Goal: Task Accomplishment & Management: Manage account settings

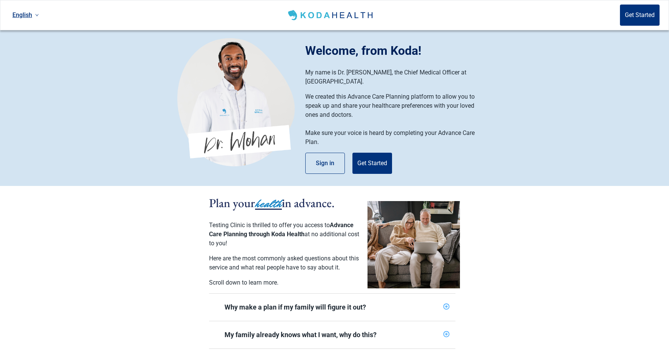
click at [27, 16] on link "English" at bounding box center [25, 15] width 32 height 12
click at [30, 16] on link "English" at bounding box center [25, 15] width 32 height 12
click at [31, 15] on link "English" at bounding box center [25, 15] width 32 height 12
click at [31, 62] on span "Українська" at bounding box center [30, 60] width 32 height 8
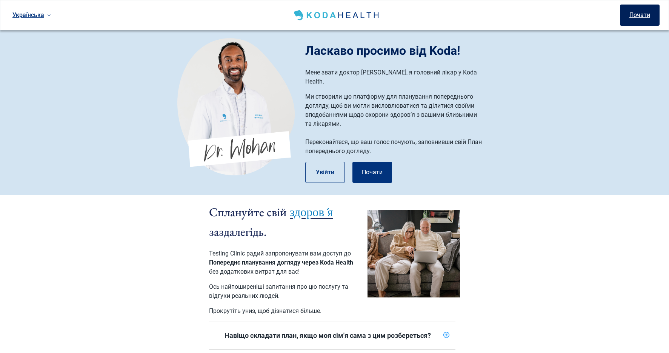
click at [637, 14] on button "Почати" at bounding box center [640, 15] width 40 height 21
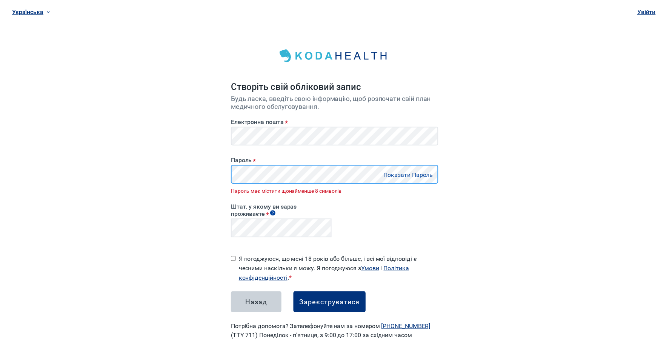
scroll to position [4, 0]
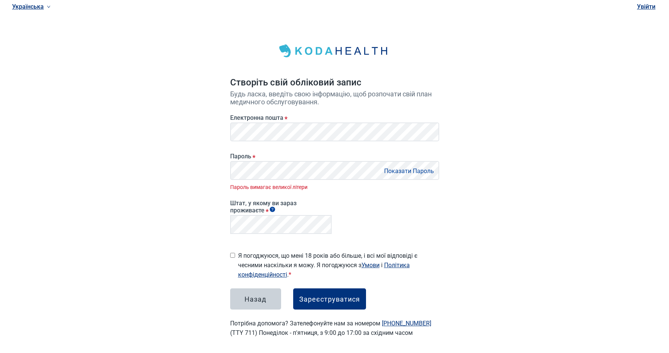
click at [345, 198] on div "Штат, у якому ви зараз проживаєте *" at bounding box center [334, 215] width 215 height 48
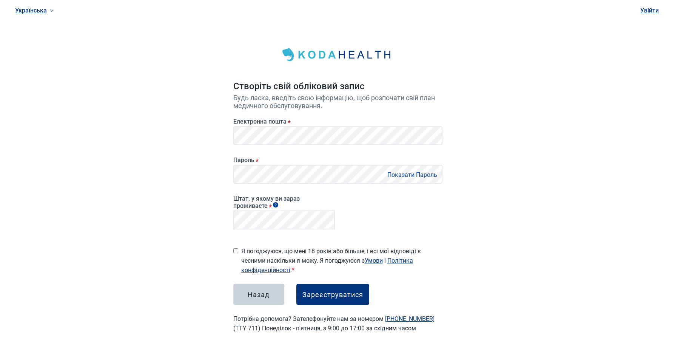
scroll to position [0, 0]
click at [323, 297] on button "Зареєструватися" at bounding box center [332, 293] width 73 height 21
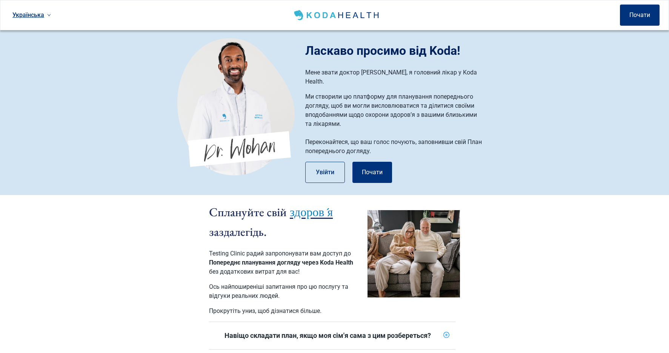
click at [27, 17] on link "Українська" at bounding box center [31, 15] width 45 height 12
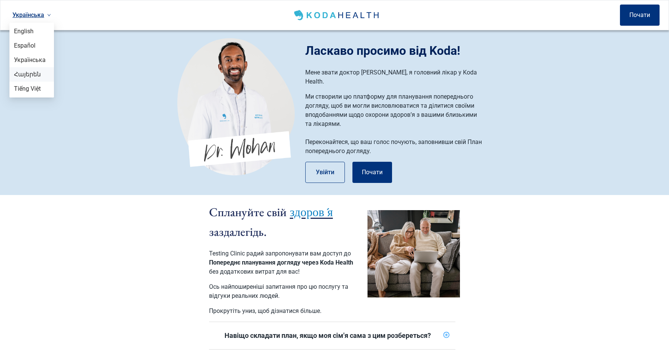
click at [38, 80] on li "Հայերեն" at bounding box center [31, 74] width 45 height 14
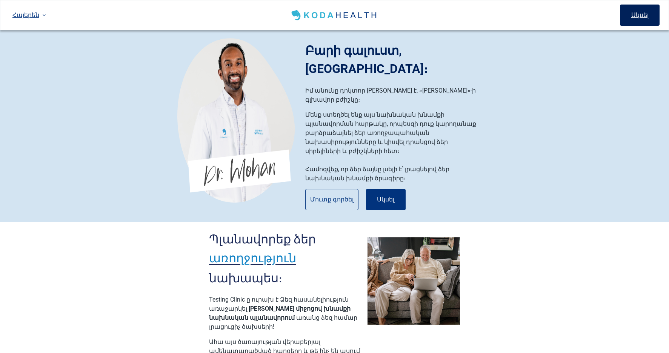
click at [635, 14] on button "Սկսել" at bounding box center [640, 15] width 40 height 21
click at [24, 15] on link "Հայերեն" at bounding box center [29, 15] width 40 height 12
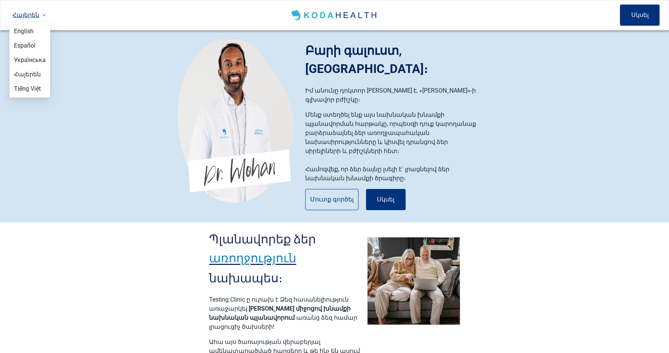
click at [123, 54] on section "Բարի գալուստ, Կոդայից։ Իմ անունը դոկտոր Մոհան է, «Կոդա Հելթ»-ի գլխավոր բժիշկը։ …" at bounding box center [334, 126] width 669 height 192
click at [33, 13] on link "Հայերեն" at bounding box center [29, 15] width 40 height 12
click at [41, 87] on span "Tiếng Việt" at bounding box center [30, 89] width 32 height 8
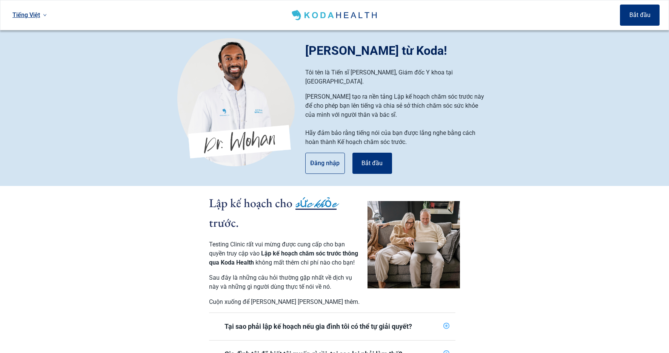
click at [21, 14] on link "Tiếng Việt" at bounding box center [29, 15] width 40 height 12
click at [29, 32] on span "English" at bounding box center [30, 31] width 32 height 8
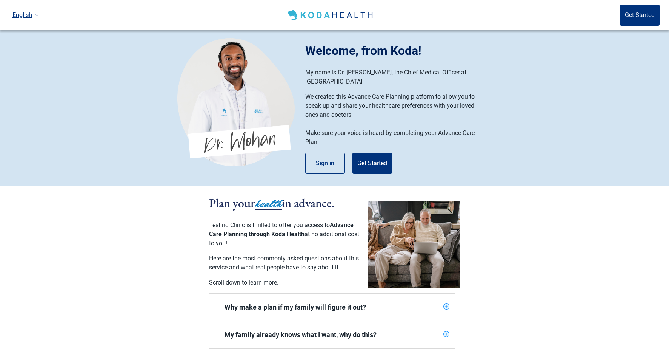
click at [20, 16] on link "English" at bounding box center [25, 15] width 32 height 12
click at [40, 60] on span "Українська" at bounding box center [30, 60] width 32 height 8
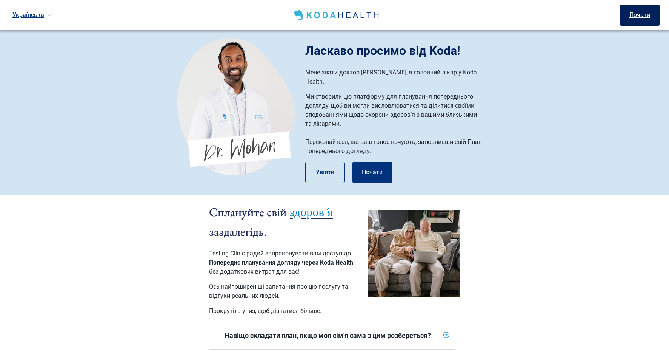
click at [636, 17] on button "Почати" at bounding box center [640, 15] width 40 height 21
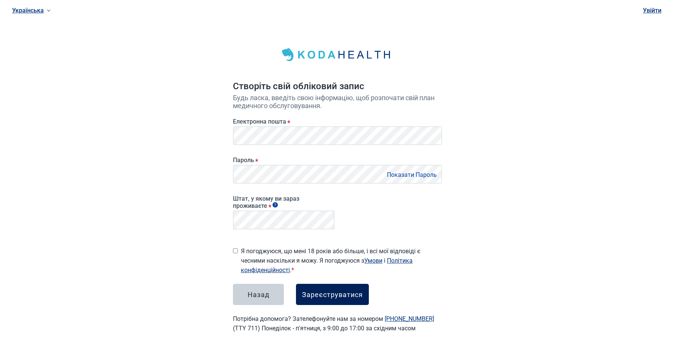
click at [322, 292] on div "Зареєструватися" at bounding box center [332, 294] width 61 height 8
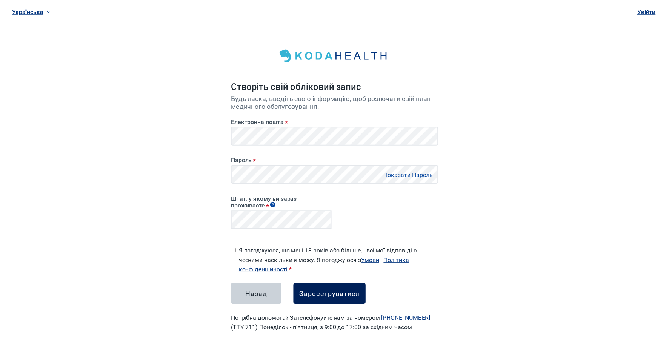
scroll to position [4, 0]
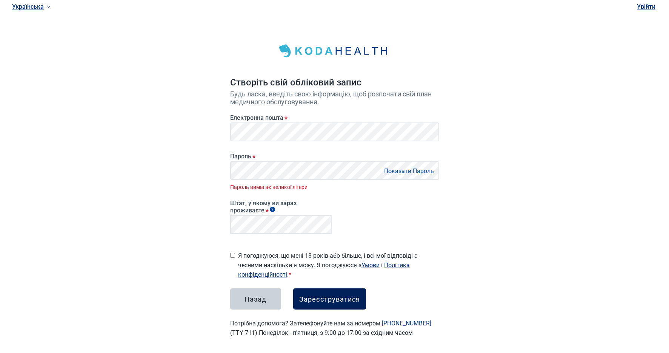
click at [340, 298] on div "Зареєструватися" at bounding box center [329, 299] width 61 height 8
click at [347, 295] on div "Зареєструватися" at bounding box center [329, 299] width 61 height 8
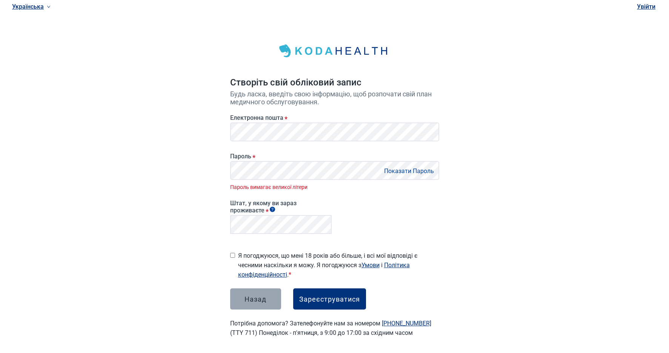
click at [248, 298] on div "Назад" at bounding box center [256, 299] width 22 height 8
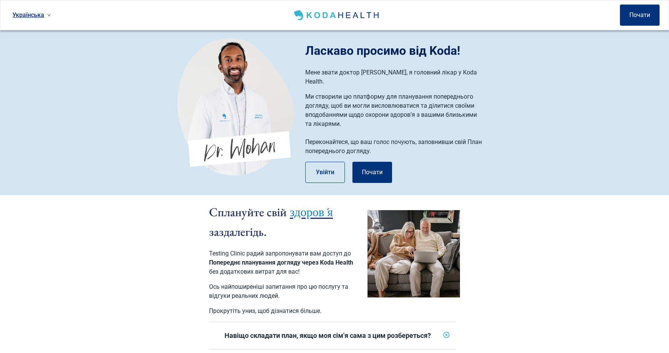
click at [23, 9] on link "Українська" at bounding box center [31, 15] width 45 height 12
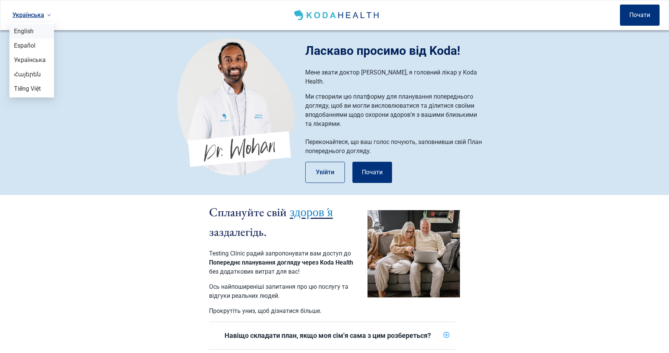
click at [33, 29] on span "English" at bounding box center [31, 31] width 35 height 8
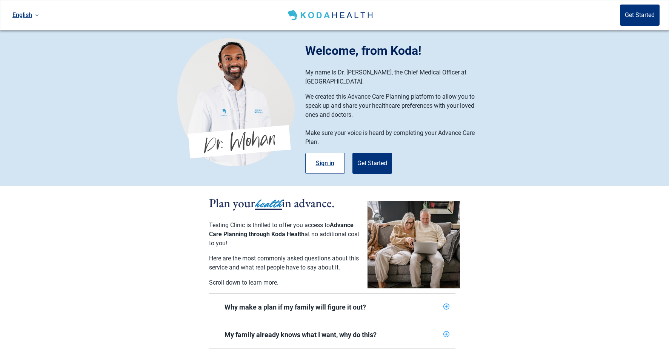
click at [328, 156] on button "Sign in" at bounding box center [325, 162] width 40 height 21
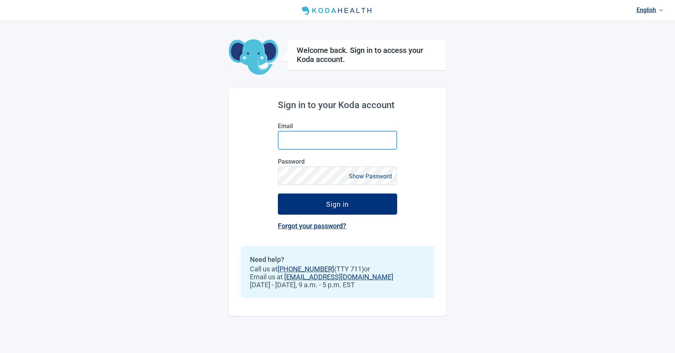
click at [306, 143] on input "Email" at bounding box center [337, 140] width 119 height 19
click at [290, 139] on input "**********" at bounding box center [337, 140] width 119 height 19
type input "**********"
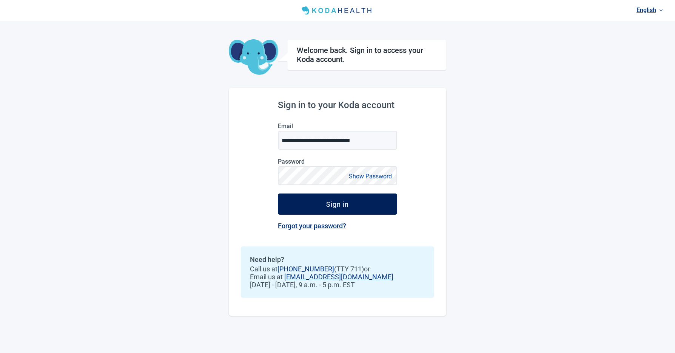
click at [331, 205] on div "Sign in" at bounding box center [337, 204] width 23 height 8
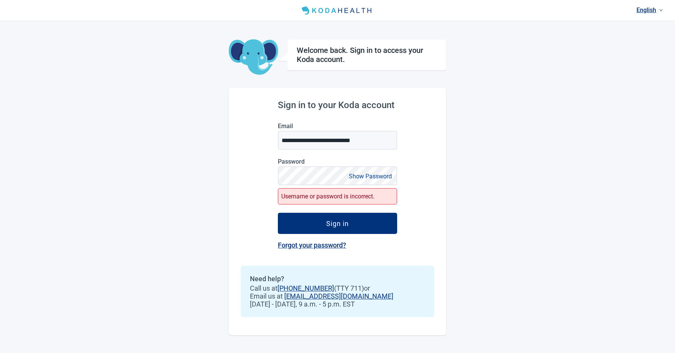
click at [311, 243] on link "Forgot your password?" at bounding box center [312, 245] width 68 height 8
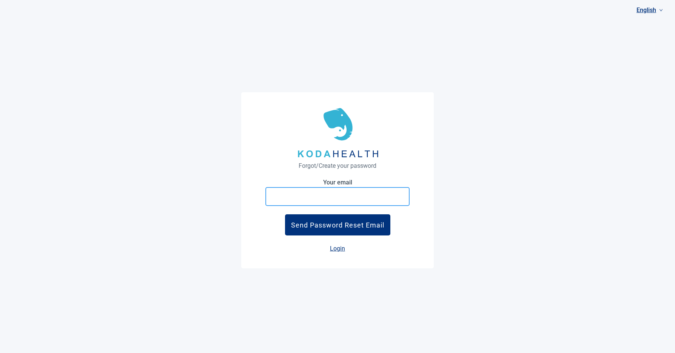
click at [306, 192] on input "Your email" at bounding box center [337, 196] width 144 height 19
type input "**********"
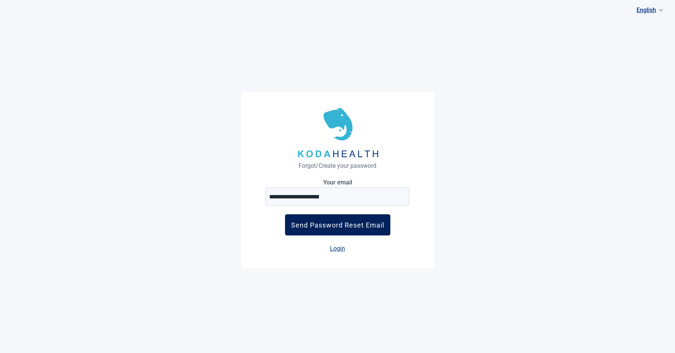
click at [315, 226] on div "Send Password Reset Email" at bounding box center [337, 225] width 93 height 8
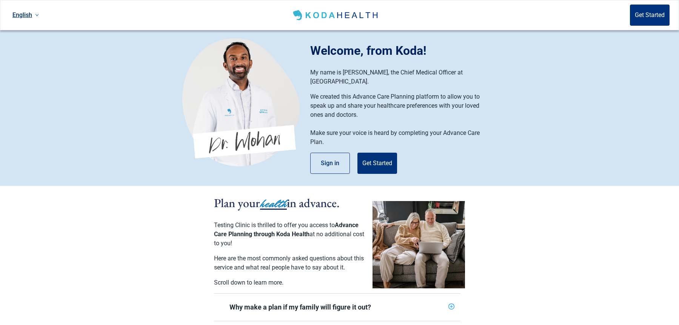
click at [32, 15] on link "English" at bounding box center [25, 15] width 32 height 12
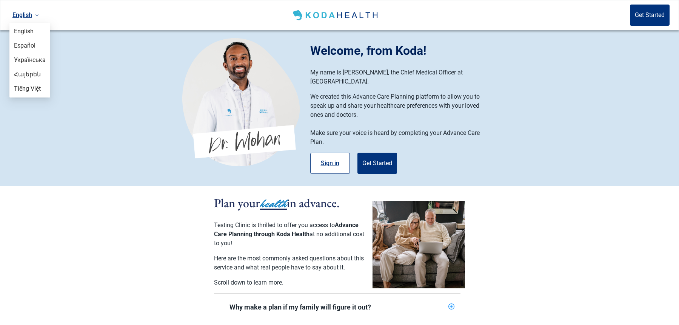
click at [332, 156] on button "Sign in" at bounding box center [330, 162] width 40 height 21
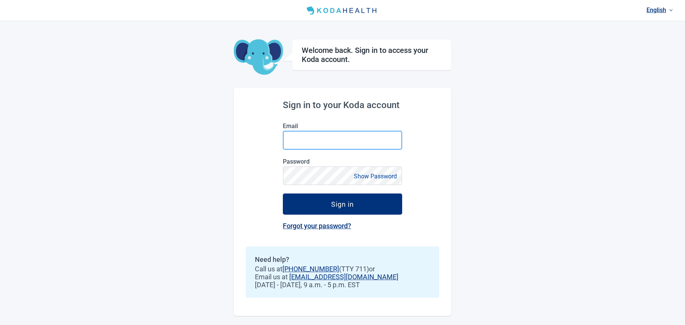
click at [342, 138] on input "Email" at bounding box center [342, 140] width 119 height 19
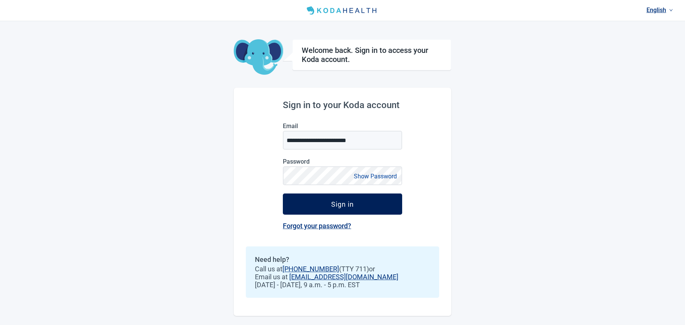
click at [364, 202] on button "Sign in" at bounding box center [342, 203] width 119 height 21
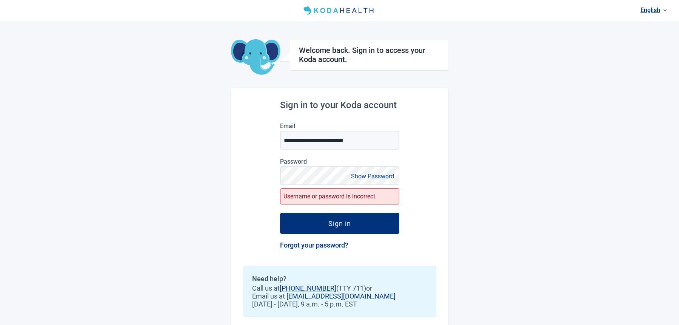
click at [365, 176] on button "Show Password" at bounding box center [373, 176] width 48 height 10
click at [304, 139] on input "**********" at bounding box center [339, 140] width 119 height 19
type input "**********"
click at [325, 243] on link "Forgot your password?" at bounding box center [314, 245] width 68 height 8
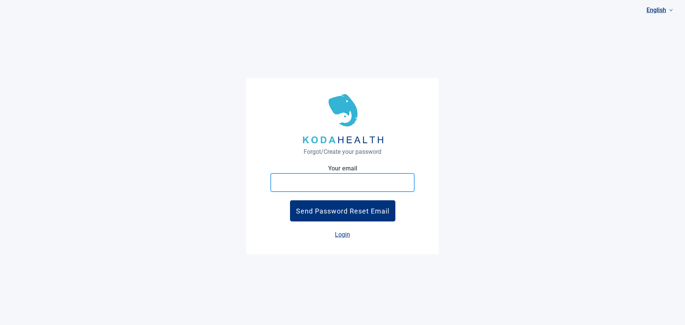
click at [340, 181] on input "Your email" at bounding box center [342, 182] width 144 height 19
type input "**********"
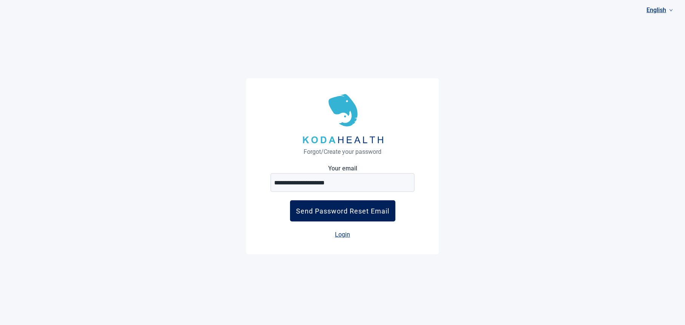
click at [342, 207] on div "Send Password Reset Email" at bounding box center [342, 211] width 93 height 8
